Goal: Communication & Community: Share content

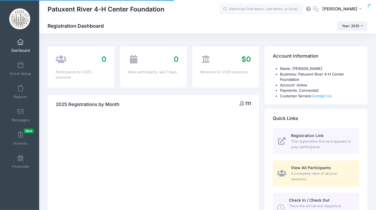
select select
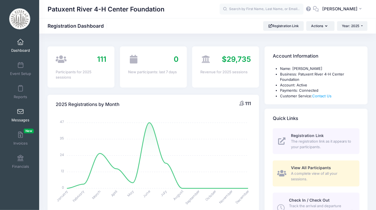
click at [20, 114] on span at bounding box center [20, 112] width 0 height 6
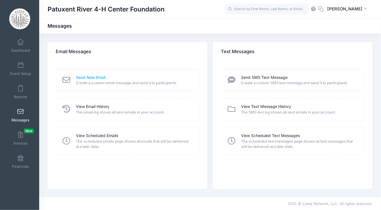
click at [99, 76] on link "Send New Email" at bounding box center [91, 78] width 30 height 6
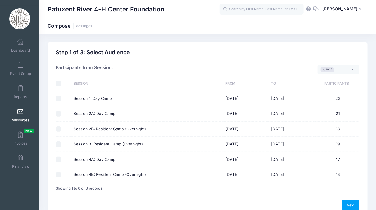
click at [59, 84] on input "checkbox" at bounding box center [59, 84] width 6 height 6
checkbox input "true"
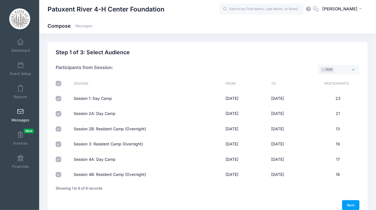
checkbox input "true"
click at [352, 203] on link "Next" at bounding box center [351, 206] width 17 height 10
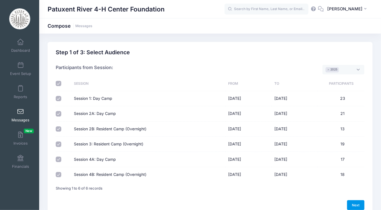
select select "50"
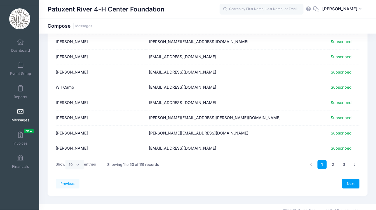
scroll to position [693, 0]
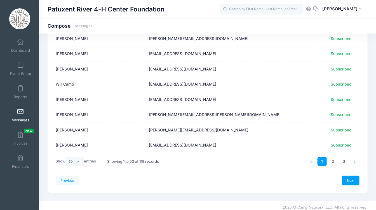
click at [354, 160] on icon at bounding box center [355, 161] width 3 height 3
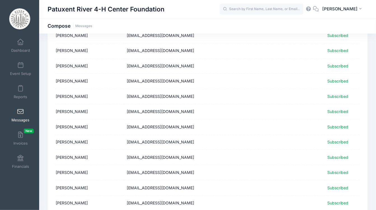
scroll to position [0, 0]
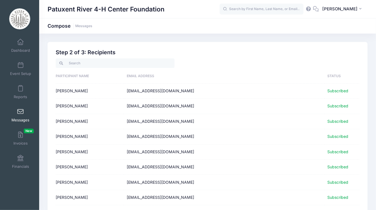
click at [20, 113] on span at bounding box center [20, 112] width 0 height 6
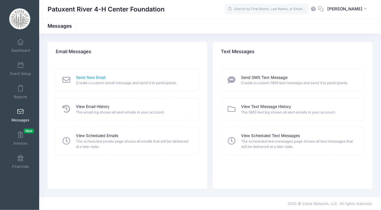
click at [97, 77] on link "Send New Email" at bounding box center [91, 78] width 30 height 6
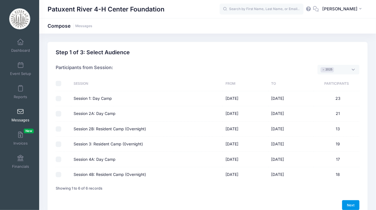
click at [352, 205] on link "Next" at bounding box center [351, 206] width 17 height 10
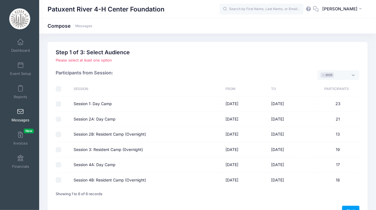
click at [59, 89] on input "checkbox" at bounding box center [59, 89] width 6 height 6
checkbox input "true"
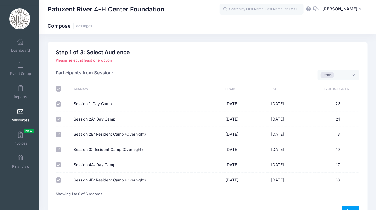
checkbox input "true"
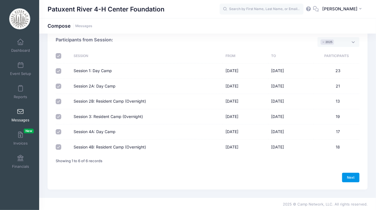
click at [351, 178] on link "Next" at bounding box center [351, 178] width 17 height 10
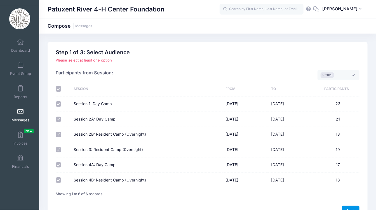
select select "50"
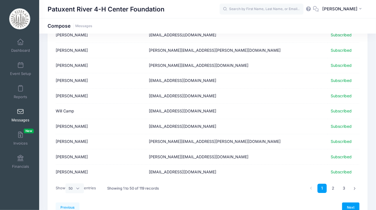
scroll to position [693, 0]
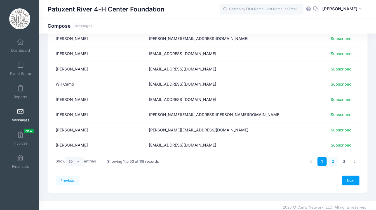
click at [335, 159] on link "2" at bounding box center [333, 161] width 9 height 9
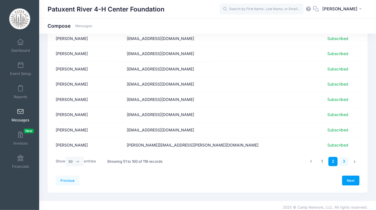
click at [345, 157] on link "3" at bounding box center [344, 161] width 9 height 9
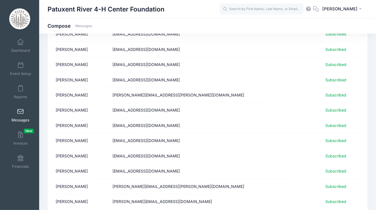
scroll to position [222, 0]
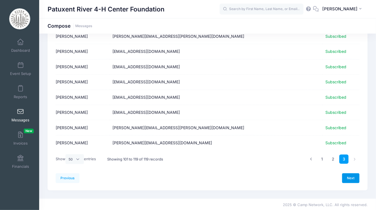
click at [348, 177] on link "Next" at bounding box center [351, 179] width 17 height 10
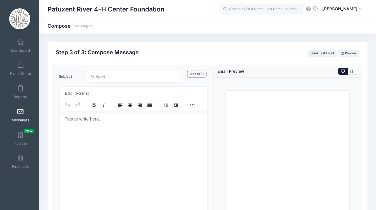
scroll to position [0, 0]
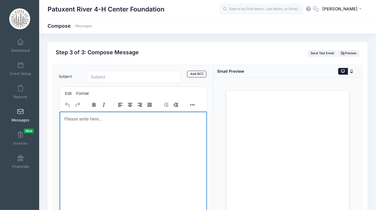
click at [80, 119] on body "Rich Text Area. Press ALT-0 for help." at bounding box center [133, 119] width 139 height 6
click at [77, 118] on body "Rich Text Area. Press ALT-0 for help." at bounding box center [133, 119] width 139 height 6
click at [84, 116] on body "Rich Text Area. Press ALT-0 for help." at bounding box center [133, 119] width 139 height 6
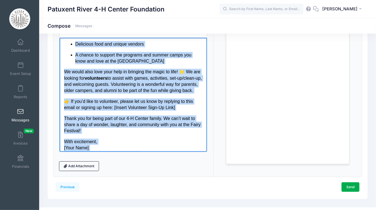
scroll to position [94, 0]
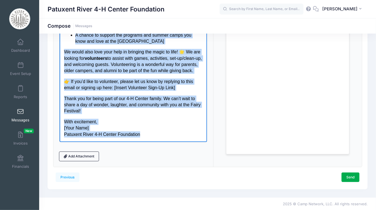
drag, startPoint x: 64, startPoint y: 35, endPoint x: 178, endPoint y: 141, distance: 156.4
click at [178, 141] on html "Dear Camper Families, We are excited to invite you to the Enchanted Woodland Fa…" at bounding box center [133, 40] width 148 height 203
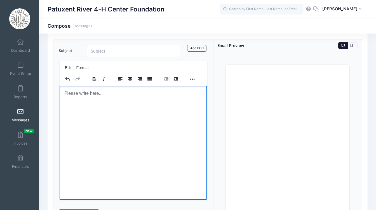
scroll to position [24, 0]
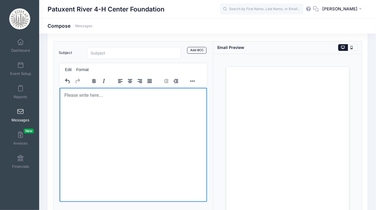
click at [76, 93] on body "Rich Text Area. Press ALT-0 for help." at bounding box center [133, 95] width 139 height 6
click at [75, 94] on body "Rich Text Area. Press ALT-0 for help." at bounding box center [133, 95] width 139 height 6
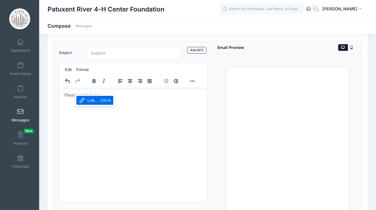
click at [75, 94] on body "Rich Text Area. Press ALT-0 for help." at bounding box center [133, 95] width 139 height 6
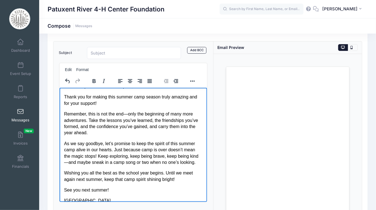
scroll to position [0, 0]
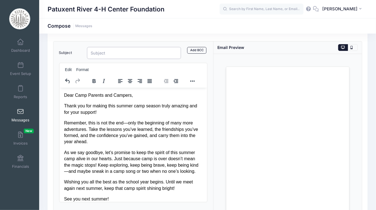
click at [118, 53] on input "Subject" at bounding box center [134, 53] width 94 height 12
type input "Thank you!"
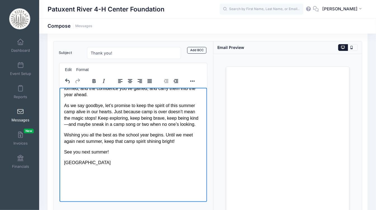
scroll to position [84, 0]
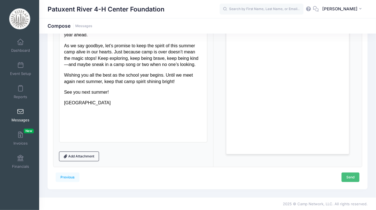
click at [351, 178] on link "Send" at bounding box center [351, 178] width 18 height 10
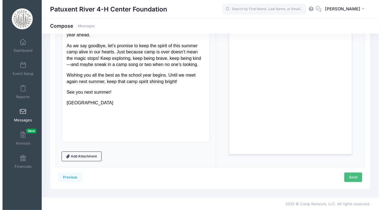
scroll to position [0, 0]
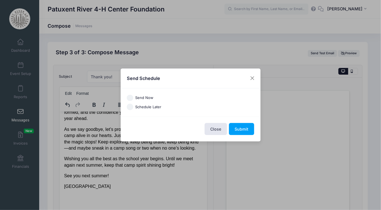
click at [130, 97] on input "Send Now" at bounding box center [130, 98] width 6 height 6
radio input "true"
click at [241, 129] on button "Submit" at bounding box center [241, 129] width 25 height 12
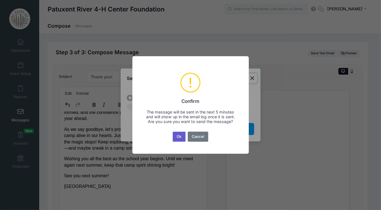
click at [178, 139] on button "Ok" at bounding box center [179, 137] width 13 height 10
